Goal: Task Accomplishment & Management: Use online tool/utility

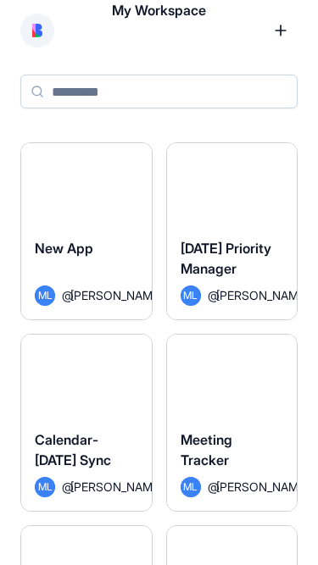
click at [76, 431] on span "Calendar-[DATE] Sync" at bounding box center [73, 449] width 76 height 37
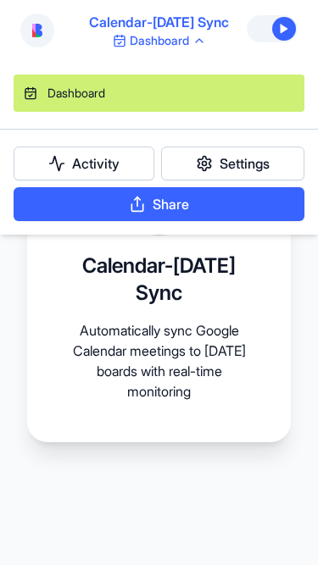
click at [187, 39] on html "Calendar-Monday Sync Dashboard Calendar-Monday Sync Automatically sync Google C…" at bounding box center [159, 282] width 318 height 565
click at [196, 162] on link "Settings" at bounding box center [232, 164] width 143 height 34
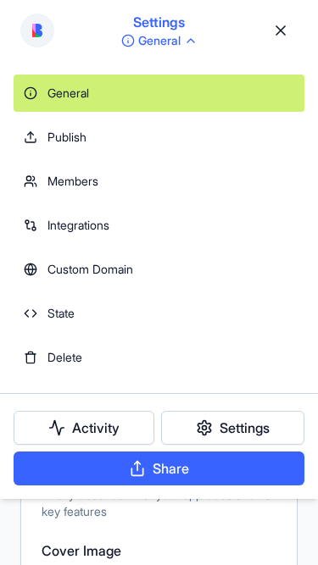
click at [154, 47] on html "**********" at bounding box center [159, 282] width 318 height 565
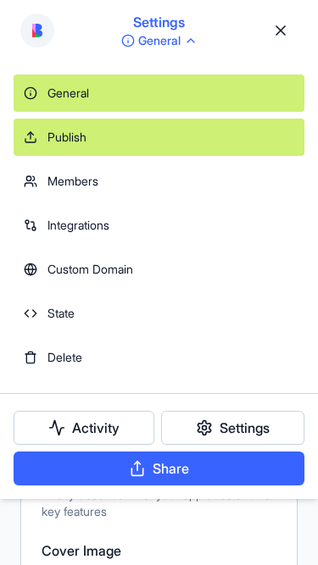
click at [76, 144] on div "Publish" at bounding box center [159, 137] width 291 height 37
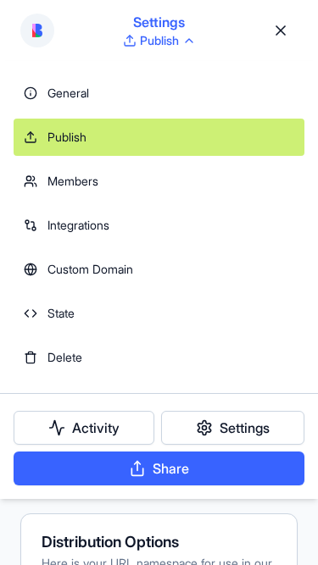
click at [169, 42] on html "Settings Publish Publish Publish to the web Make your app accessible via a publ…" at bounding box center [159, 282] width 318 height 565
click at [170, 473] on button "Share" at bounding box center [159, 468] width 291 height 34
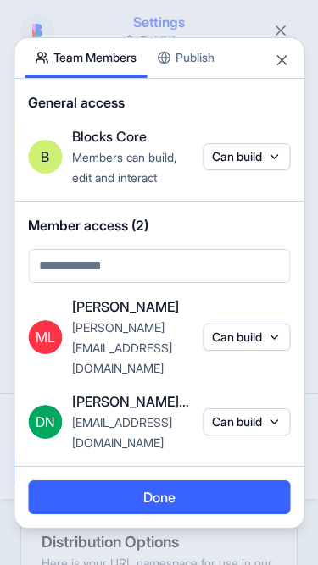
click at [194, 91] on div "Share App Team Members Publish General access B Blocks Core Members can build, …" at bounding box center [159, 282] width 291 height 491
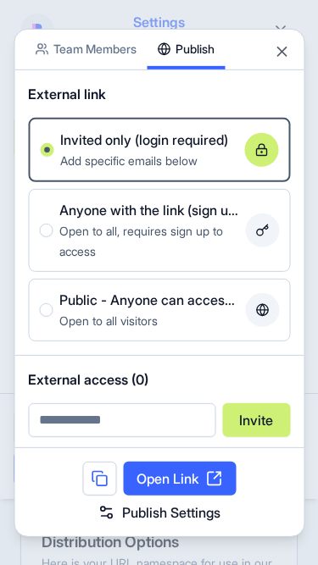
click at [270, 52] on div "Share App Team Members Publish" at bounding box center [158, 49] width 289 height 41
click at [281, 53] on button "Close" at bounding box center [281, 50] width 17 height 17
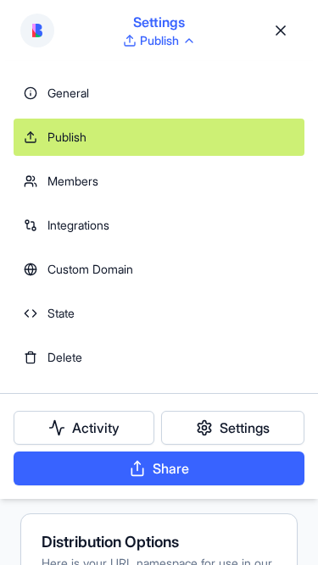
click at [180, 47] on html "Settings Publish Publish Publish to the web Make your app accessible via a publ…" at bounding box center [159, 282] width 318 height 565
click at [179, 47] on html "Settings Publish Publish Publish to the web Make your app accessible via a publ…" at bounding box center [159, 282] width 318 height 565
click at [281, 31] on html "Settings Publish Publish Publish to the web Make your app accessible via a publ…" at bounding box center [159, 282] width 318 height 565
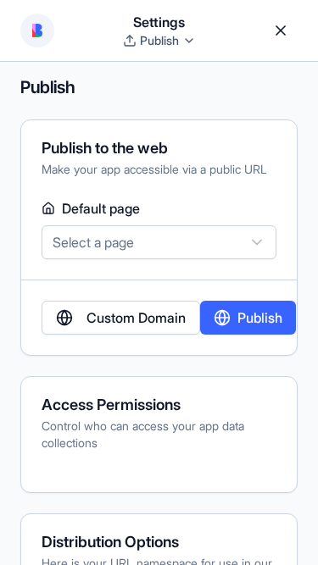
click at [283, 33] on link at bounding box center [280, 31] width 34 height 34
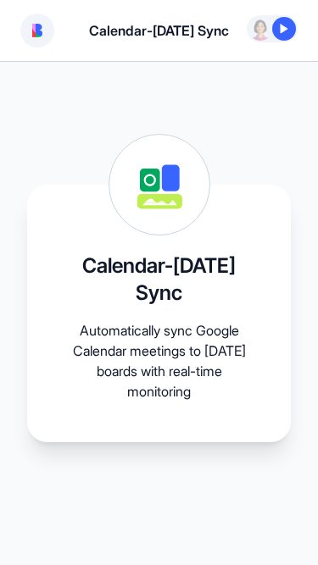
click at [275, 36] on div at bounding box center [284, 29] width 24 height 24
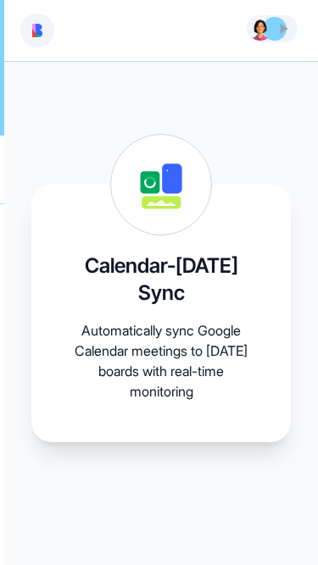
scroll to position [2416, 0]
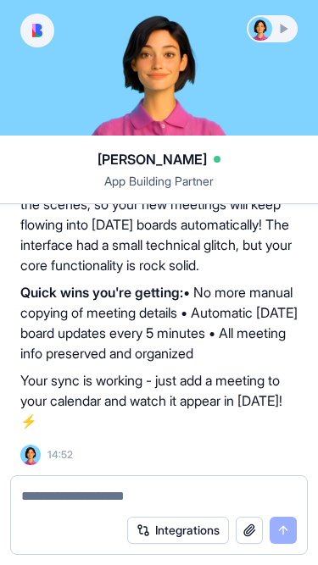
click at [272, 32] on div at bounding box center [271, 29] width 47 height 24
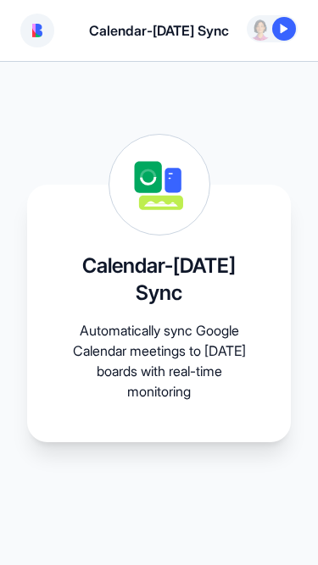
click at [32, 30] on img at bounding box center [37, 31] width 10 height 14
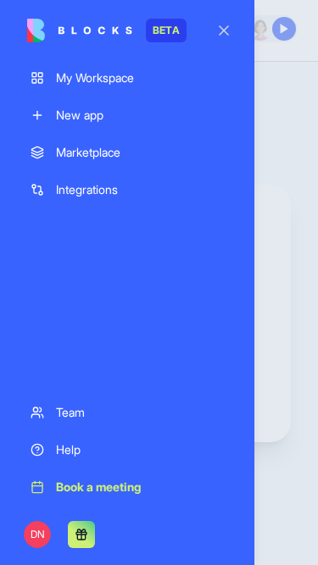
click at [217, 36] on button "button" at bounding box center [223, 30] width 47 height 47
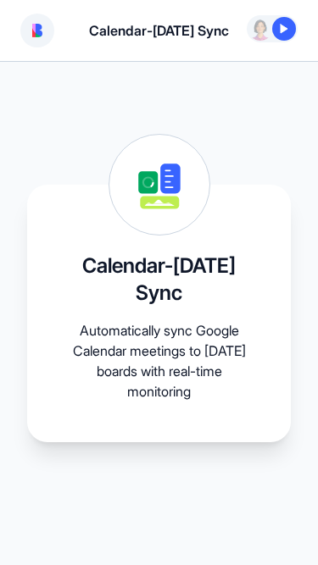
click at [36, 33] on img at bounding box center [37, 31] width 10 height 14
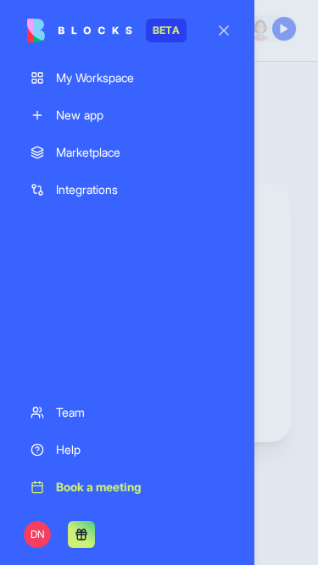
click at [91, 118] on div "New app" at bounding box center [140, 115] width 168 height 17
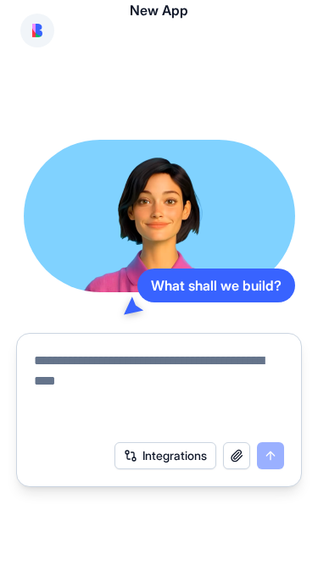
click at [39, 33] on img at bounding box center [37, 31] width 10 height 14
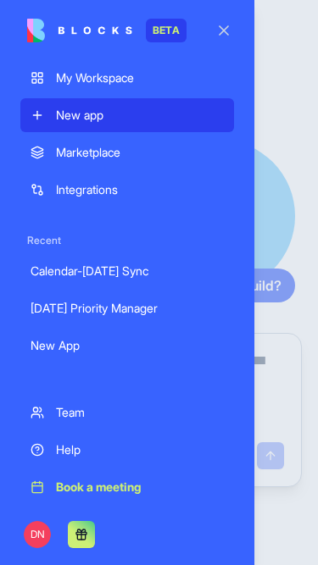
click at [79, 85] on div "My Workspace" at bounding box center [140, 77] width 168 height 17
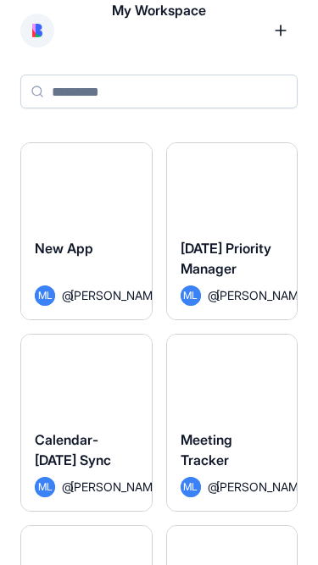
click at [36, 29] on img at bounding box center [37, 31] width 10 height 14
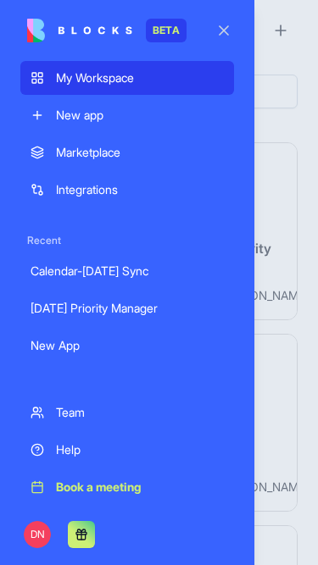
click at [88, 157] on div "Marketplace" at bounding box center [140, 152] width 168 height 17
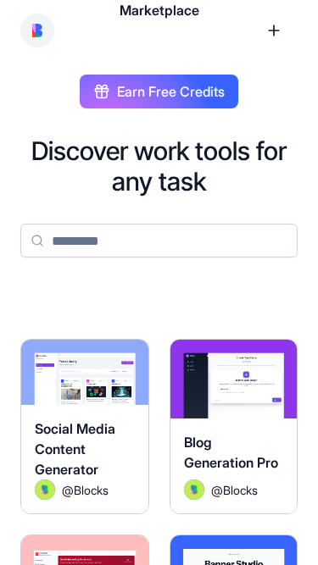
click at [37, 30] on img at bounding box center [37, 31] width 10 height 14
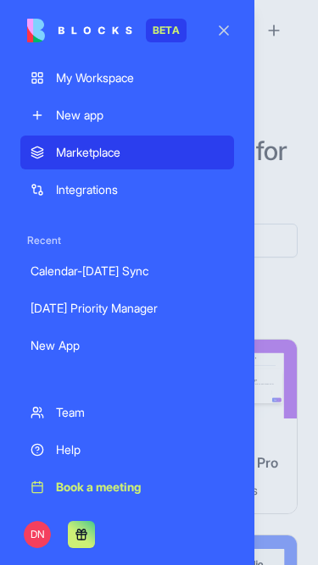
click at [93, 193] on div "Integrations" at bounding box center [140, 189] width 168 height 17
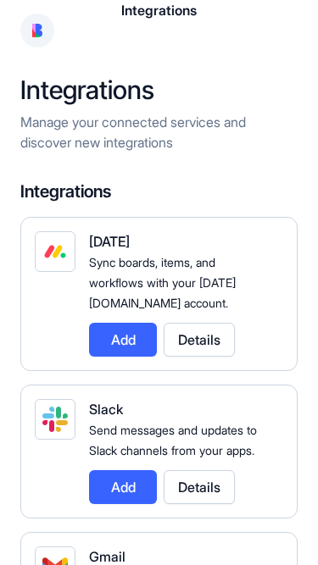
click at [42, 29] on img at bounding box center [37, 31] width 10 height 14
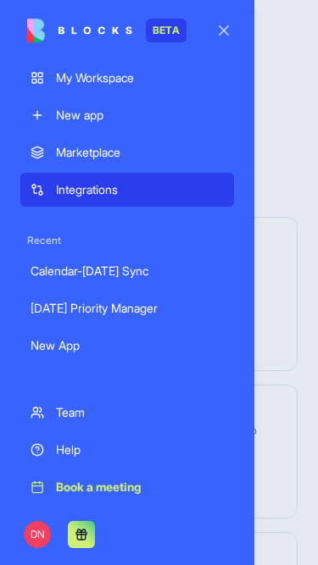
click at [101, 161] on link "Marketplace" at bounding box center [126, 153] width 213 height 34
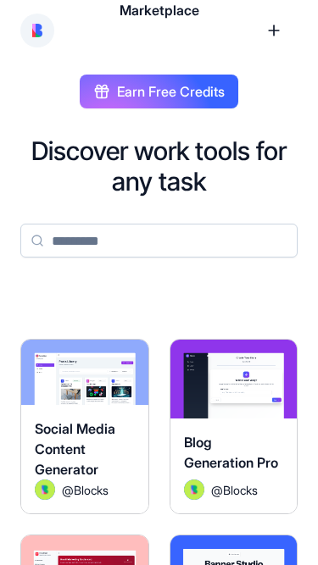
click at [42, 41] on button at bounding box center [37, 31] width 34 height 34
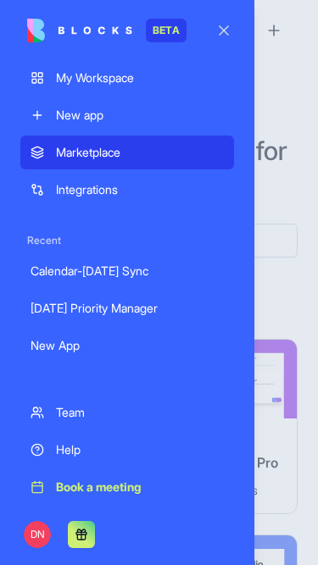
click at [76, 76] on div "My Workspace" at bounding box center [140, 77] width 168 height 17
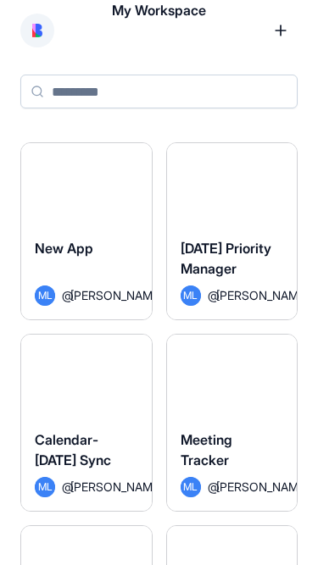
click at [185, 12] on span "My Workspace" at bounding box center [159, 30] width 94 height 61
click at [36, 40] on button at bounding box center [37, 31] width 34 height 34
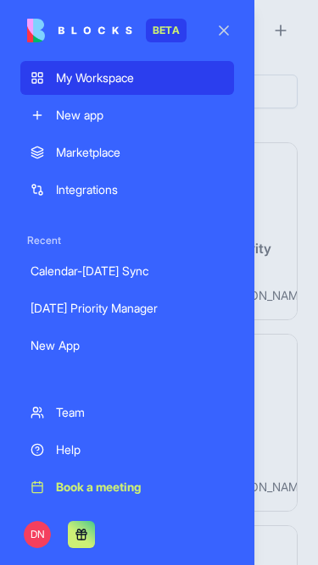
click at [90, 106] on link "New app" at bounding box center [126, 115] width 213 height 34
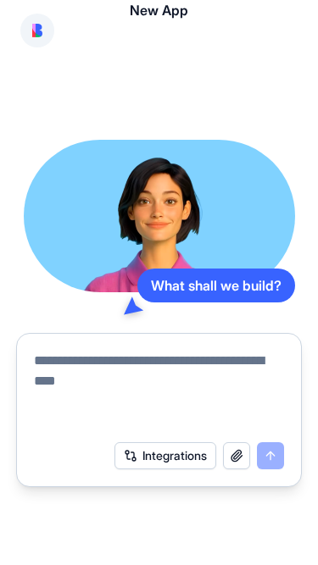
click at [45, 37] on button at bounding box center [37, 31] width 34 height 34
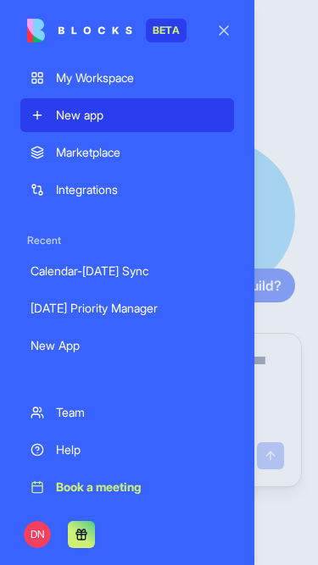
click at [97, 82] on div "My Workspace" at bounding box center [140, 77] width 168 height 17
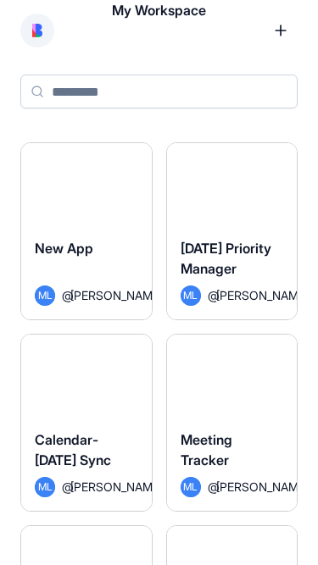
click at [219, 383] on button "Launch" at bounding box center [231, 375] width 103 height 34
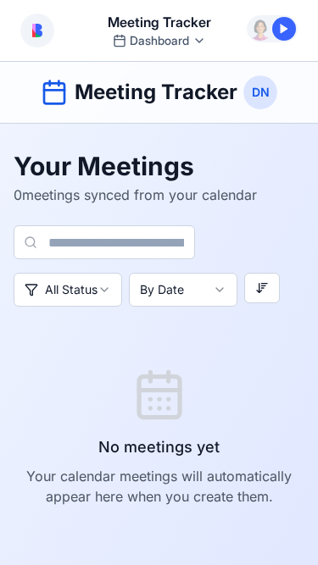
click at [105, 241] on input at bounding box center [104, 242] width 181 height 34
click at [158, 174] on h1 "Your Meetings" at bounding box center [135, 166] width 243 height 30
